Goal: Task Accomplishment & Management: Manage account settings

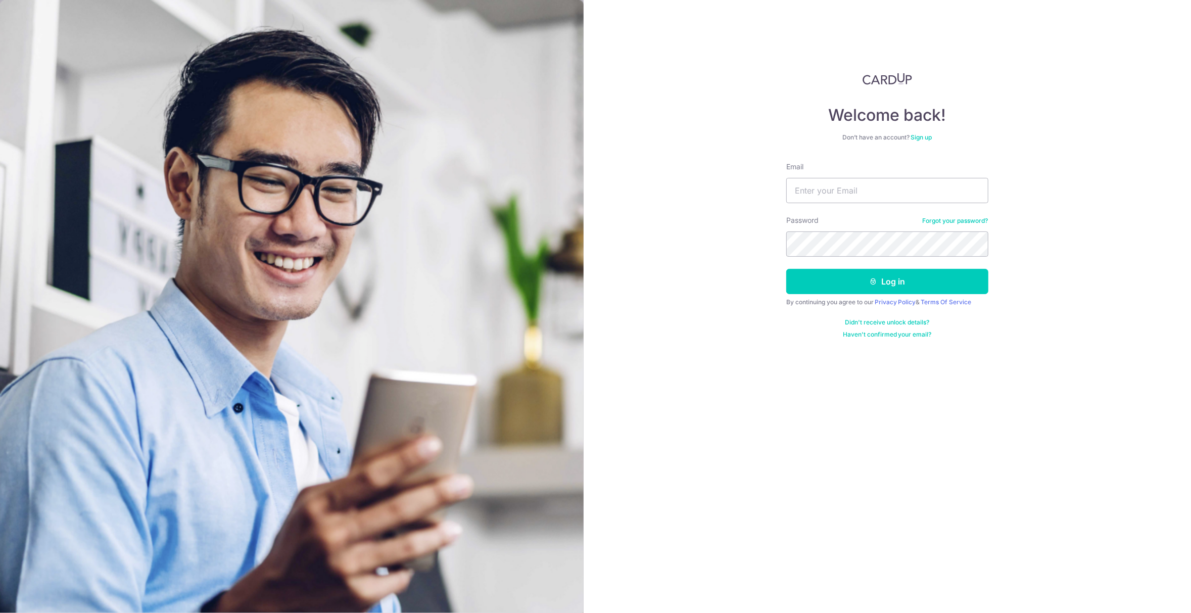
click at [839, 204] on form "Email Password Forgot your password? Log in By continuing you agree to our Priv…" at bounding box center [887, 250] width 202 height 177
click at [844, 193] on input "Email" at bounding box center [887, 190] width 202 height 25
type input "[EMAIL_ADDRESS][DOMAIN_NAME]"
click at [845, 282] on button "Log in" at bounding box center [887, 281] width 202 height 25
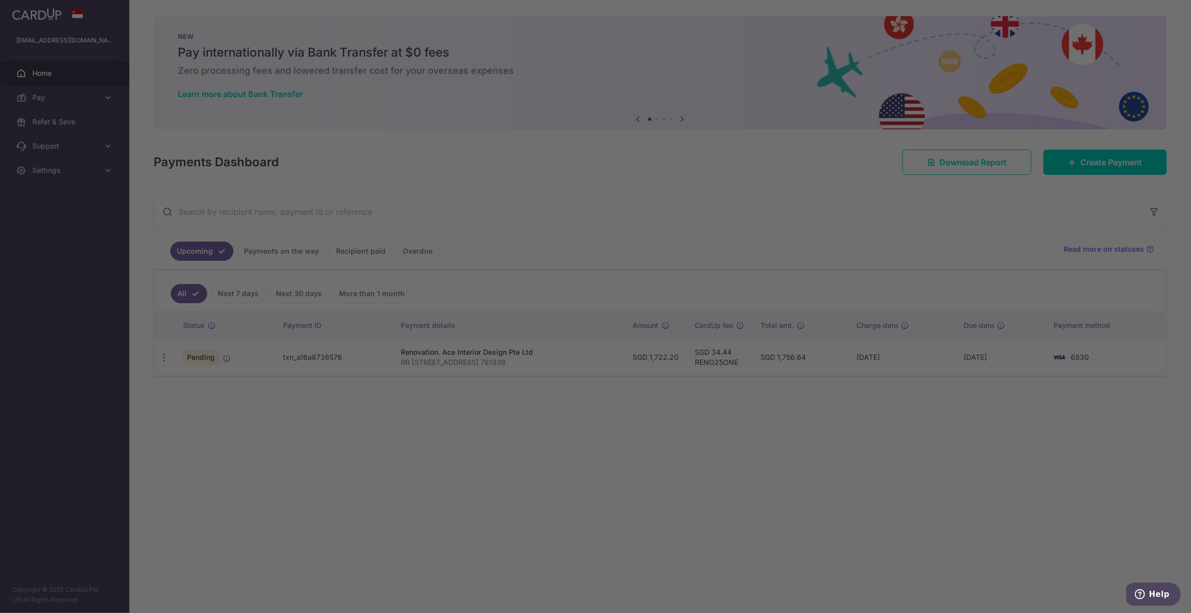
click at [354, 465] on div at bounding box center [601, 309] width 1203 height 619
